Goal: Information Seeking & Learning: Find specific fact

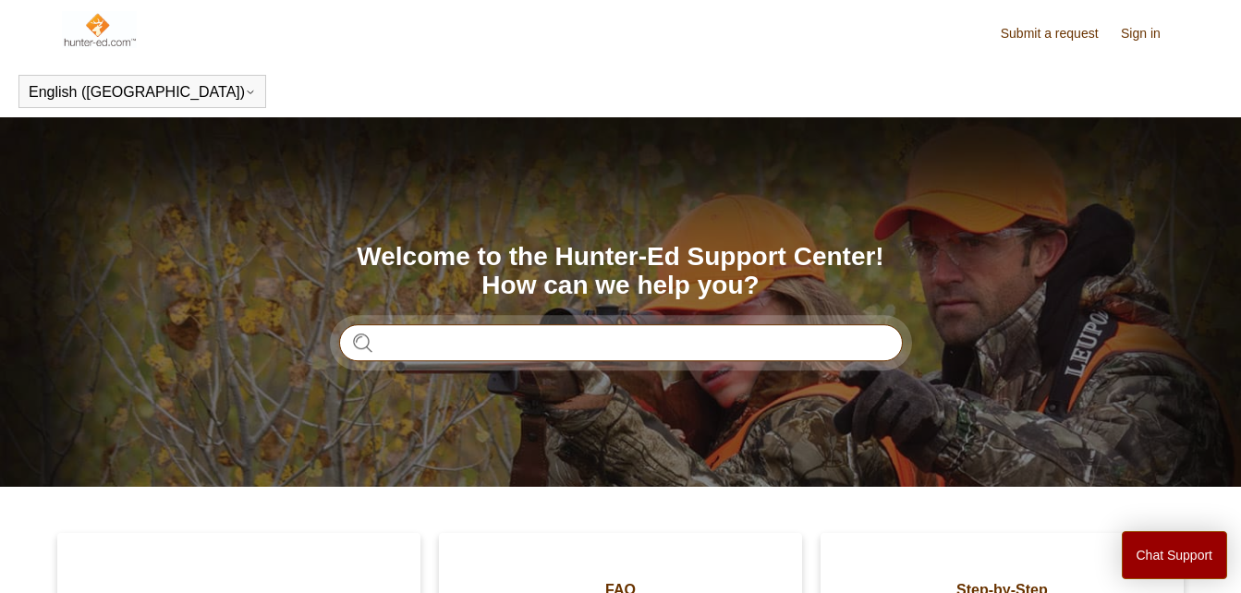
click at [521, 347] on input "Search" at bounding box center [621, 342] width 564 height 37
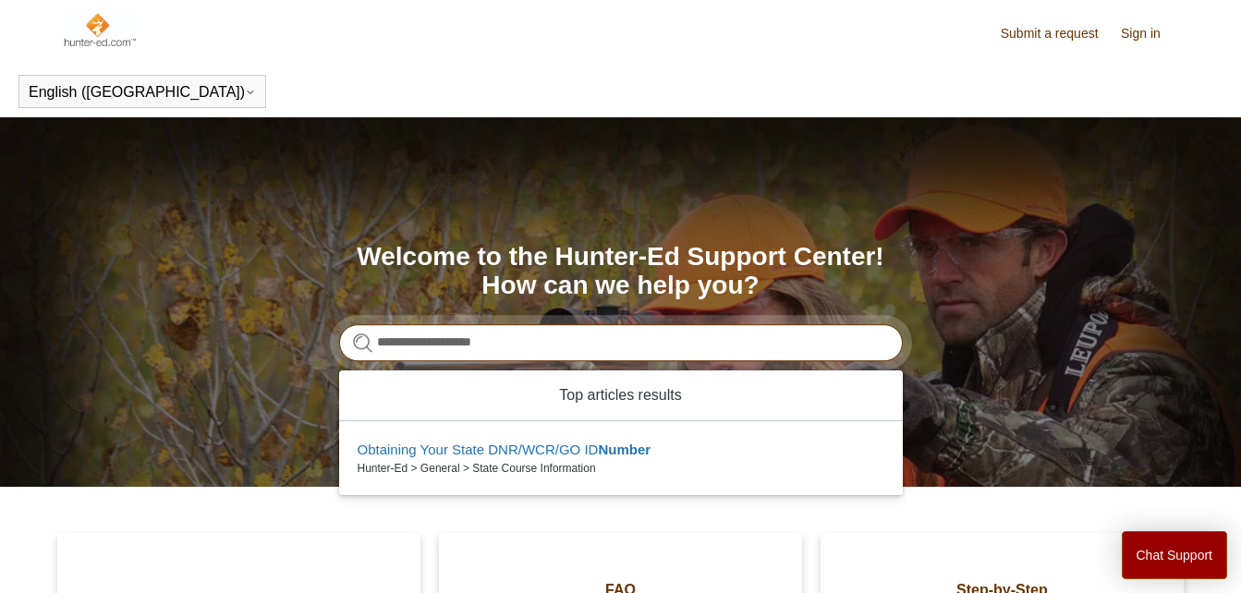
type input "**********"
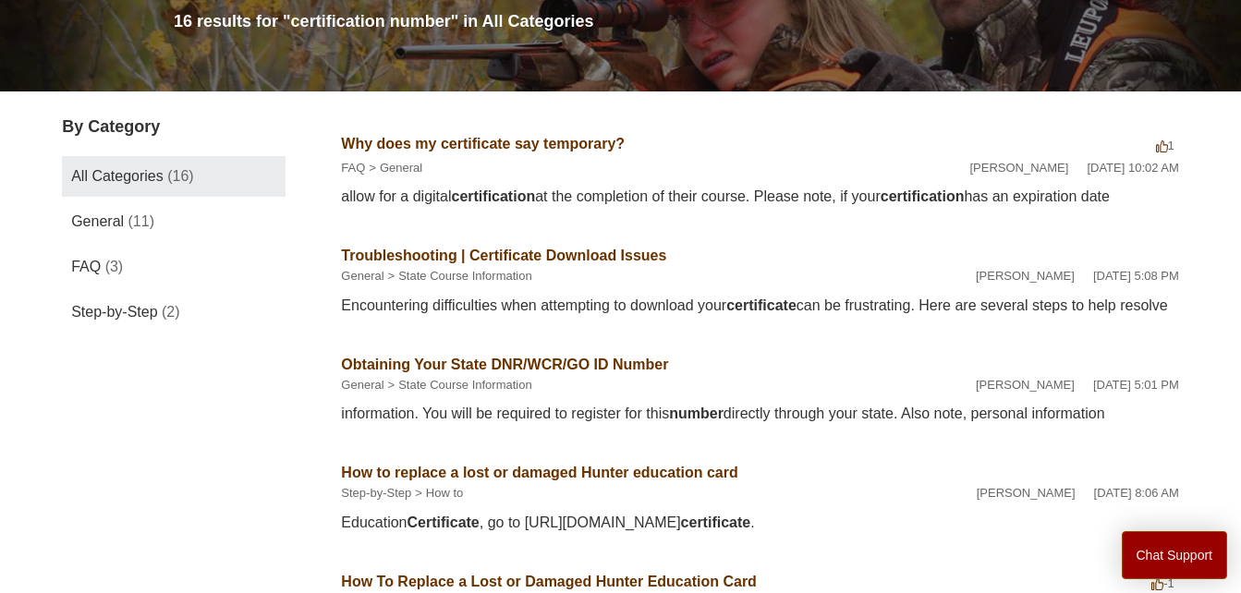
scroll to position [240, 0]
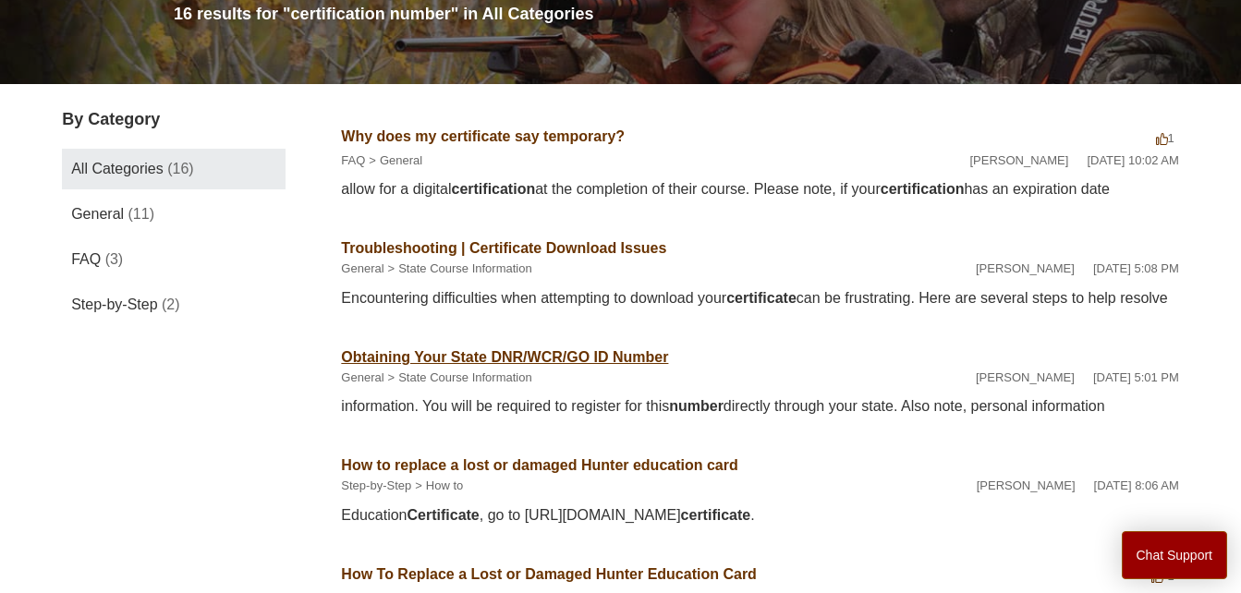
click at [606, 365] on link "Obtaining Your State DNR/WCR/GO ID Number" at bounding box center [504, 357] width 327 height 16
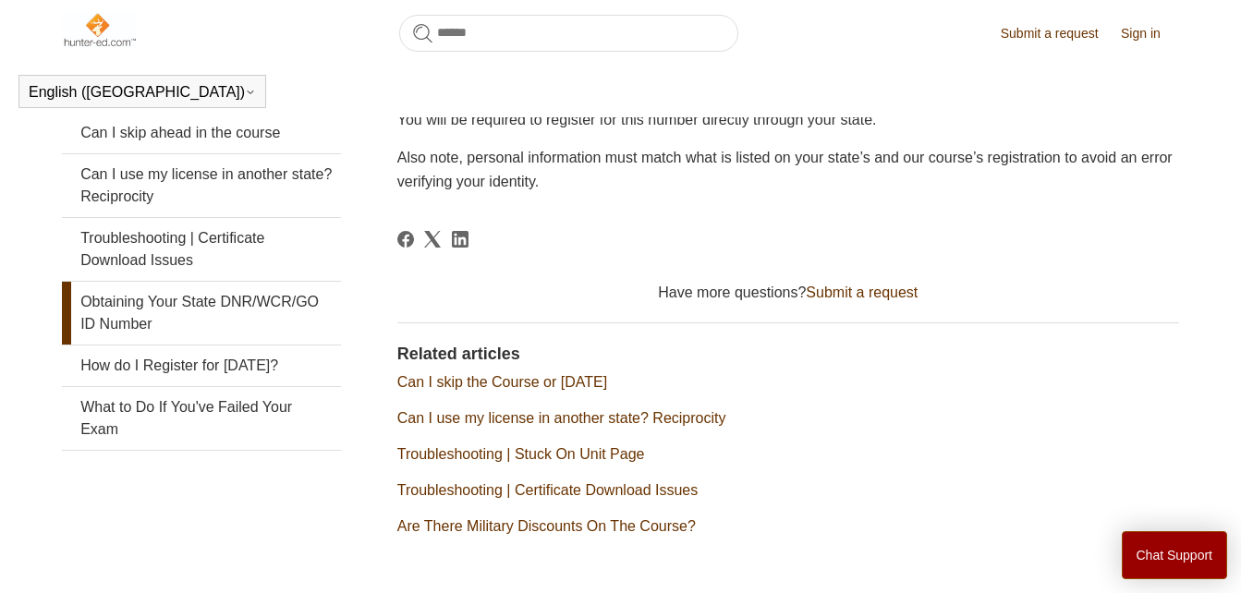
scroll to position [405, 0]
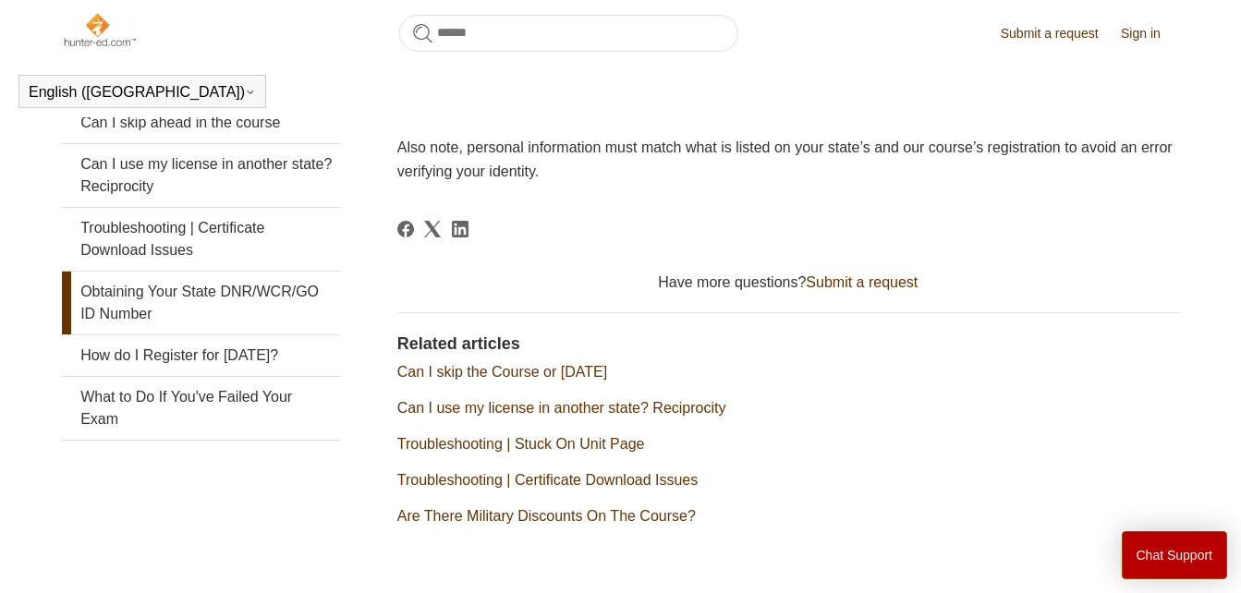
click at [1207, 562] on button "Chat Support" at bounding box center [1175, 555] width 106 height 48
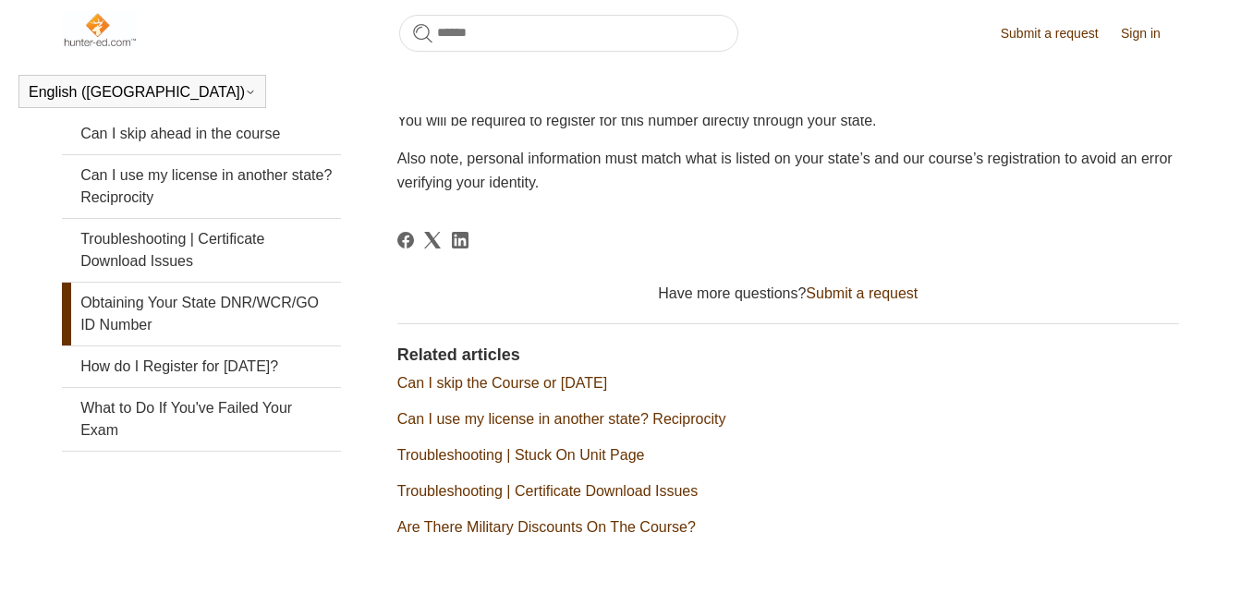
scroll to position [382, 0]
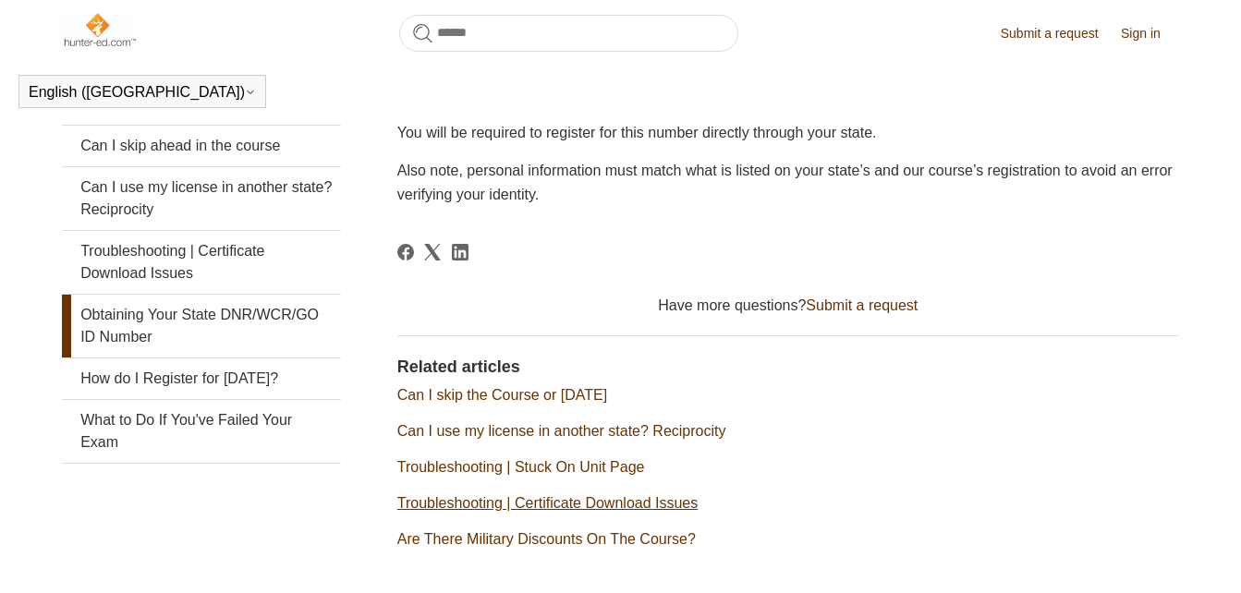
click at [691, 506] on link "Troubleshooting | Certificate Download Issues" at bounding box center [547, 503] width 301 height 16
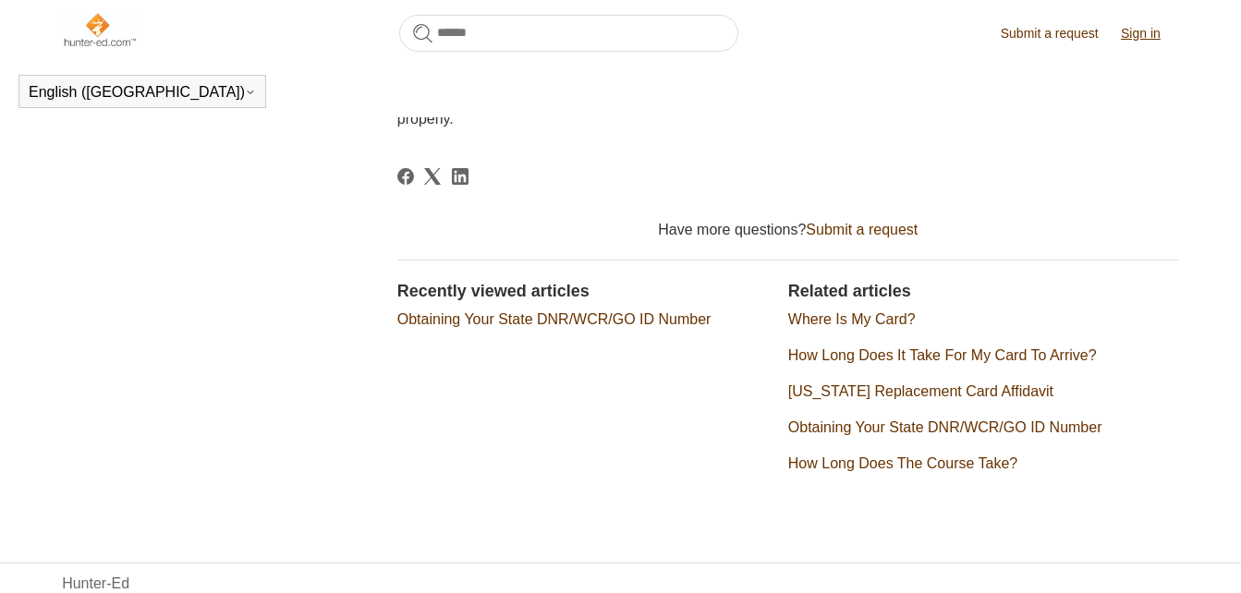
scroll to position [818, 0]
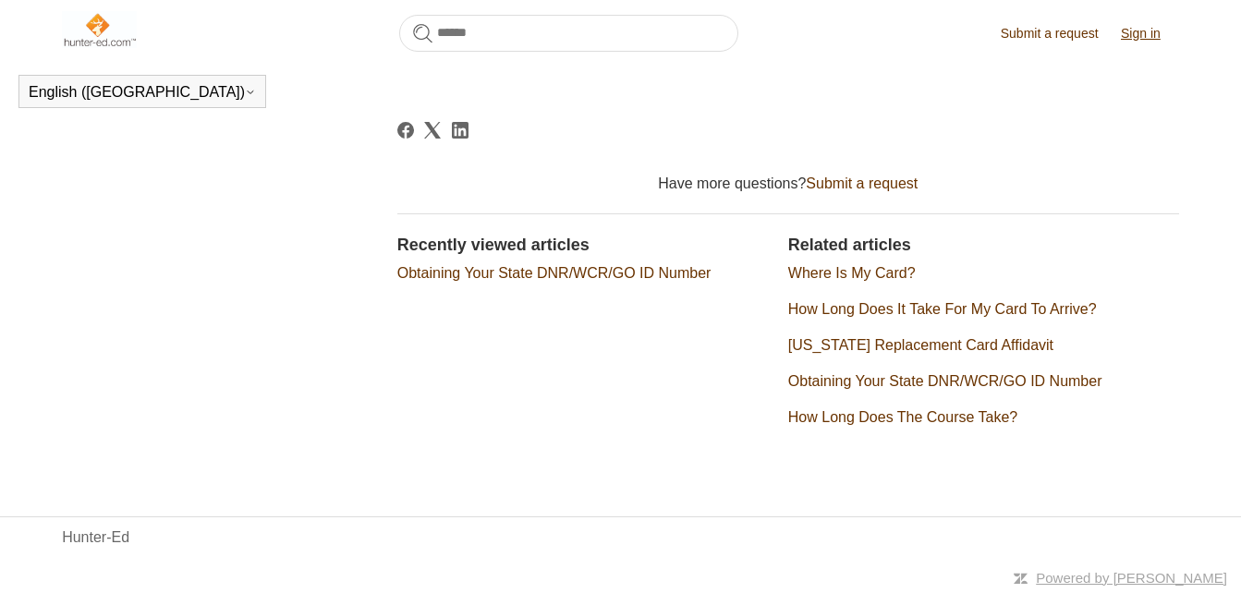
click at [632, 273] on link "Obtaining Your State DNR/WCR/GO ID Number" at bounding box center [554, 273] width 314 height 16
